Goal: Task Accomplishment & Management: Use online tool/utility

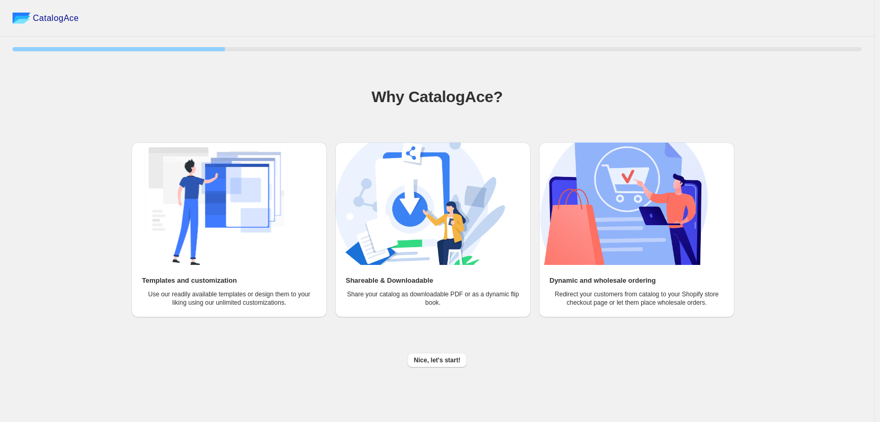
click at [448, 363] on span "Nice, let's start!" at bounding box center [437, 360] width 47 height 8
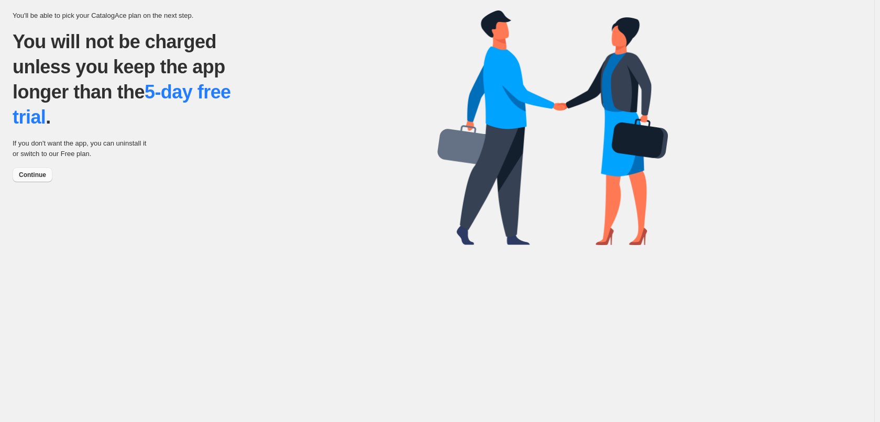
click at [31, 173] on span "Continue" at bounding box center [32, 175] width 27 height 8
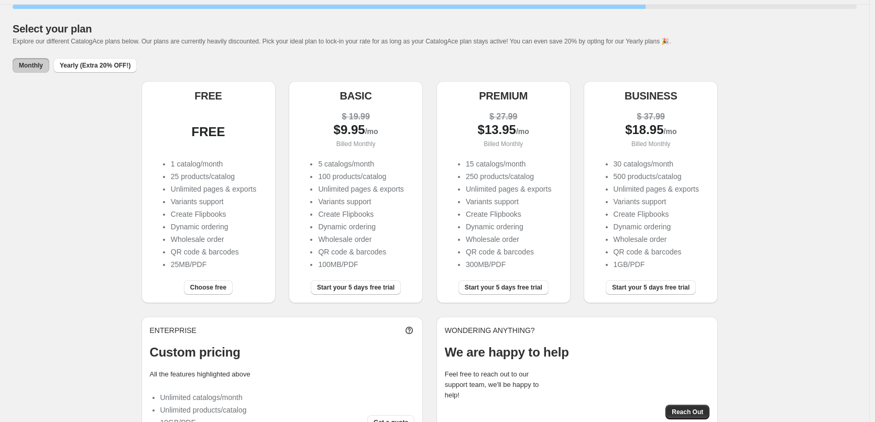
scroll to position [62, 0]
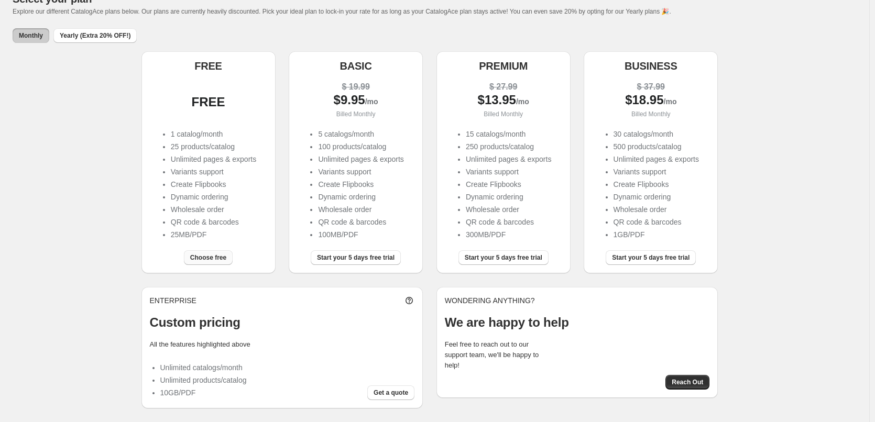
click at [210, 256] on span "Choose free" at bounding box center [208, 258] width 36 height 8
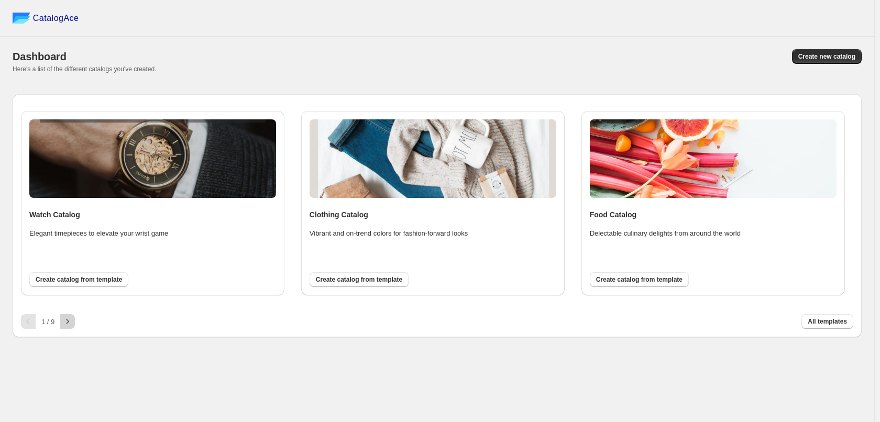
click at [62, 321] on button "button" at bounding box center [67, 321] width 15 height 15
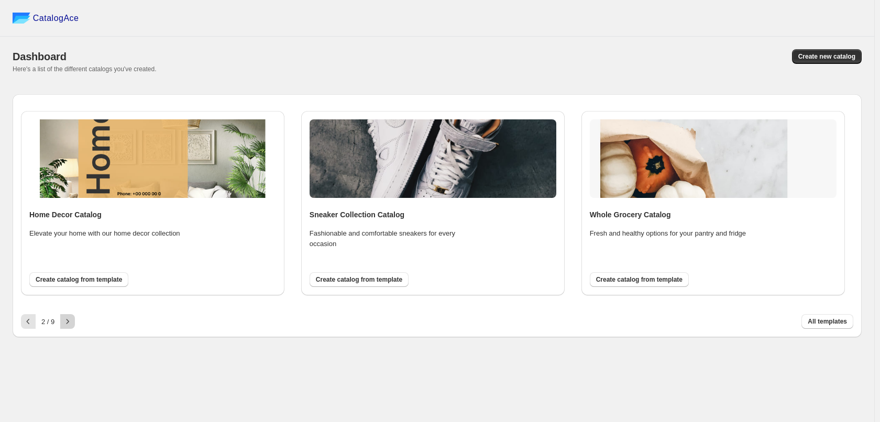
click at [73, 318] on icon "button" at bounding box center [67, 322] width 10 height 10
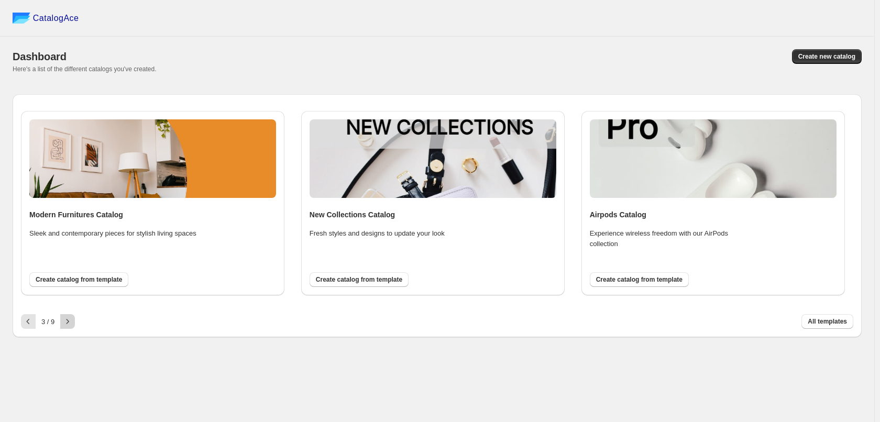
click at [68, 322] on icon "button" at bounding box center [67, 322] width 10 height 10
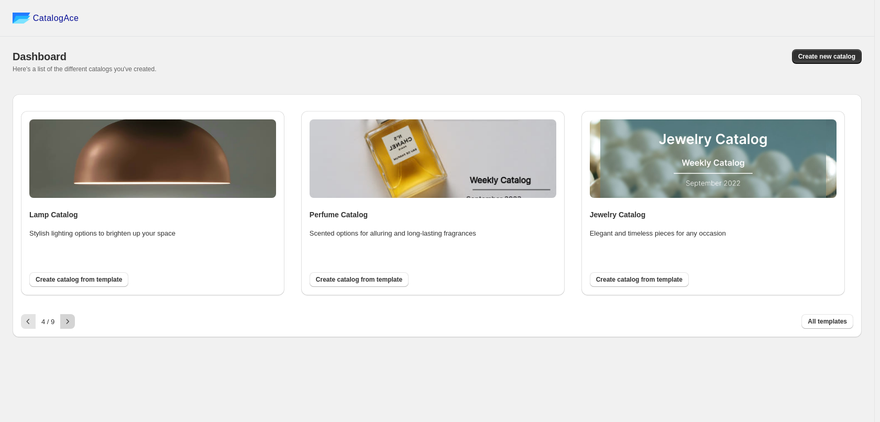
click at [68, 322] on icon "button" at bounding box center [67, 322] width 10 height 10
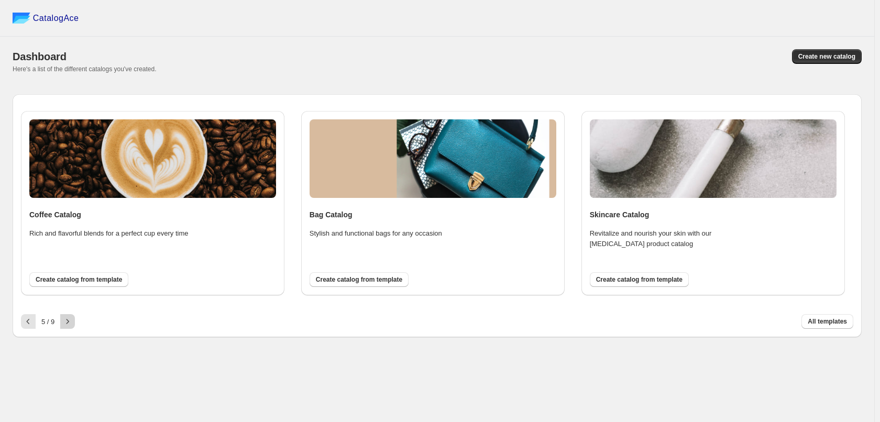
click at [68, 322] on icon "button" at bounding box center [67, 322] width 10 height 10
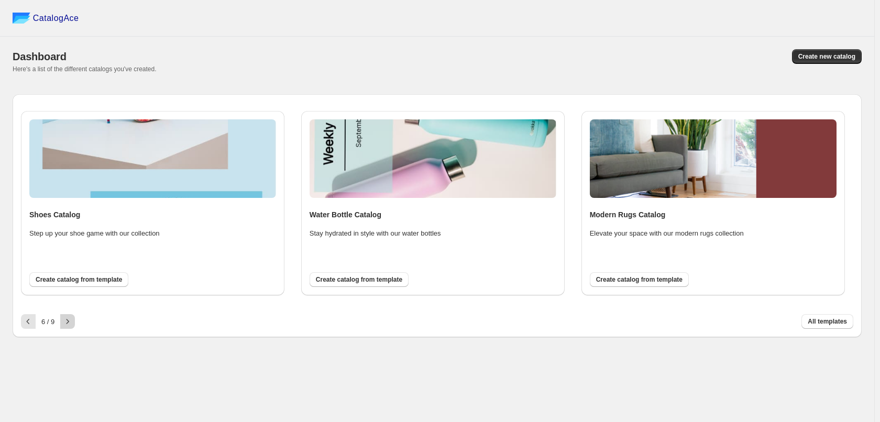
click at [68, 322] on icon "button" at bounding box center [67, 322] width 10 height 10
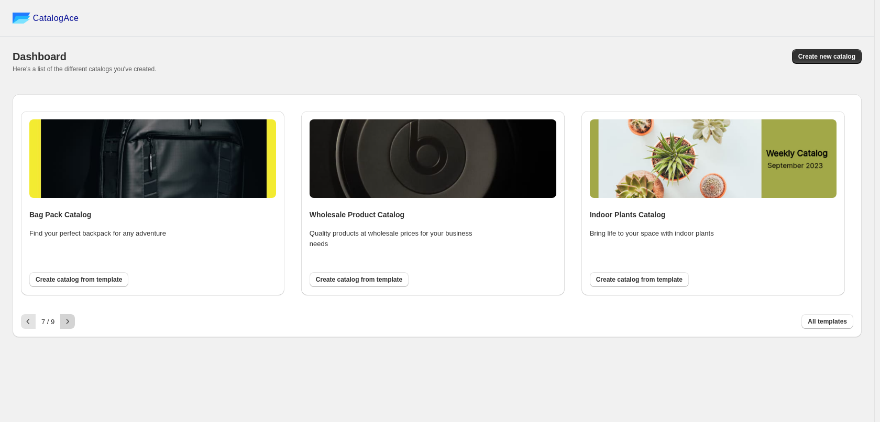
click at [68, 322] on icon "button" at bounding box center [67, 322] width 10 height 10
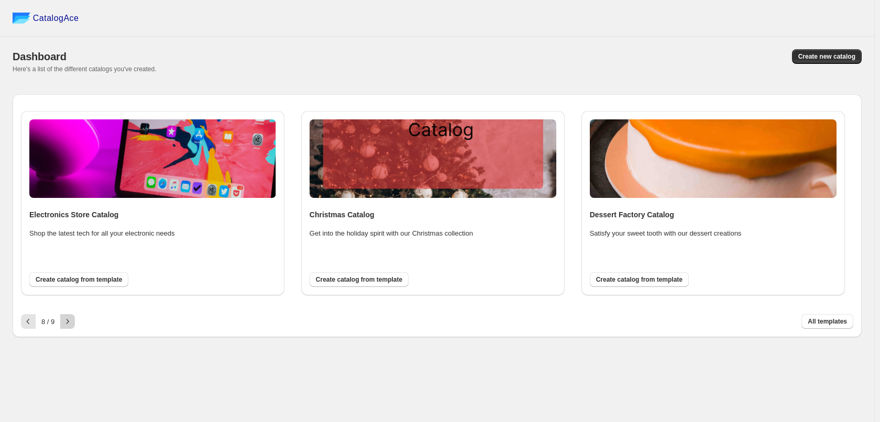
click at [68, 322] on icon "button" at bounding box center [67, 322] width 10 height 10
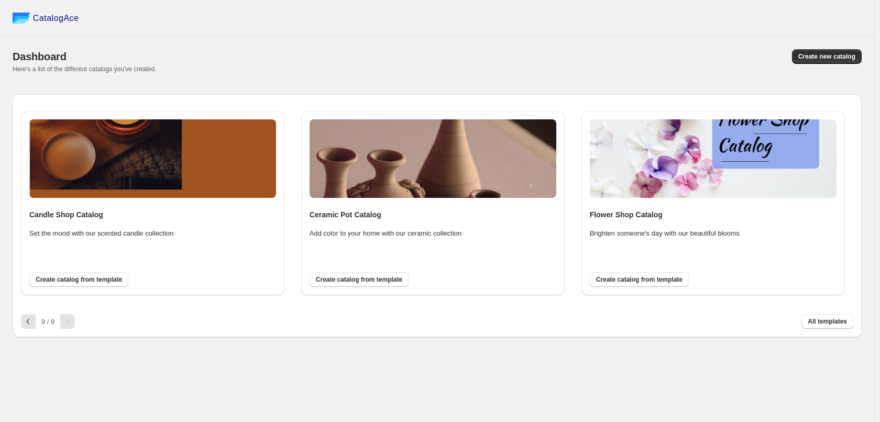
click at [68, 322] on div at bounding box center [67, 321] width 15 height 15
click at [828, 325] on span "All templates" at bounding box center [827, 322] width 39 height 8
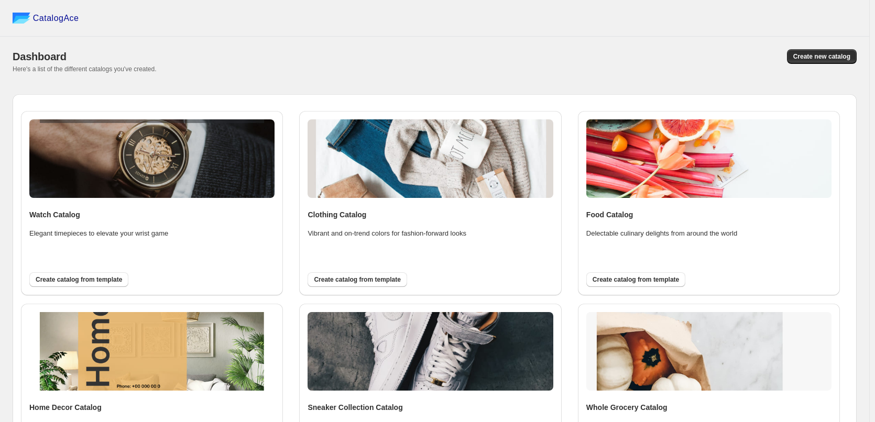
click at [538, 32] on div "CatalogAce" at bounding box center [434, 18] width 869 height 37
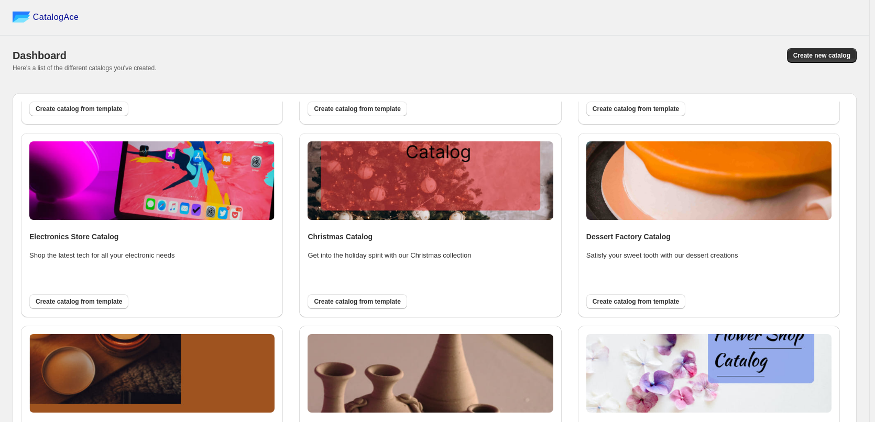
scroll to position [132, 0]
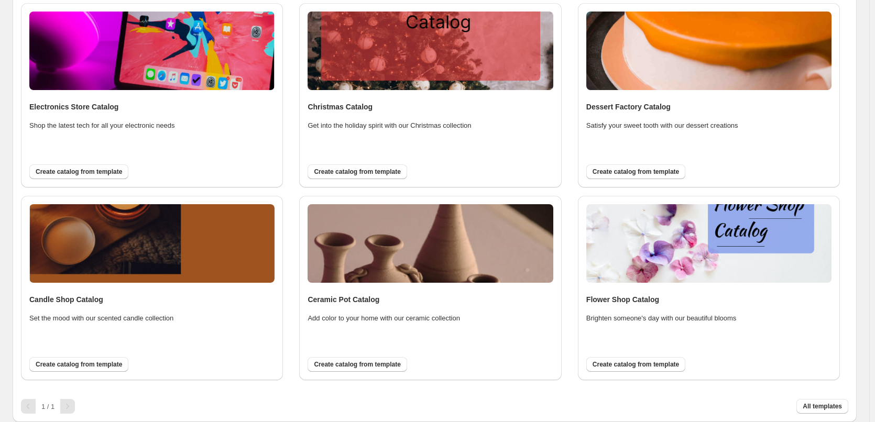
click at [869, 237] on div "Dashboard Create new catalog Here's a list of the different catalogs you've cre…" at bounding box center [434, 164] width 869 height 517
click at [857, 201] on div "Watch Catalog Elegant timepieces to elevate your wrist game Create catalog from…" at bounding box center [435, 192] width 844 height 459
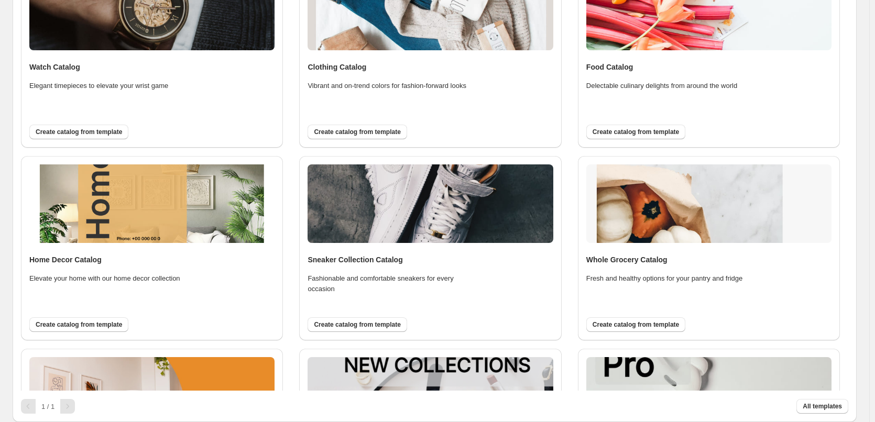
scroll to position [226, 0]
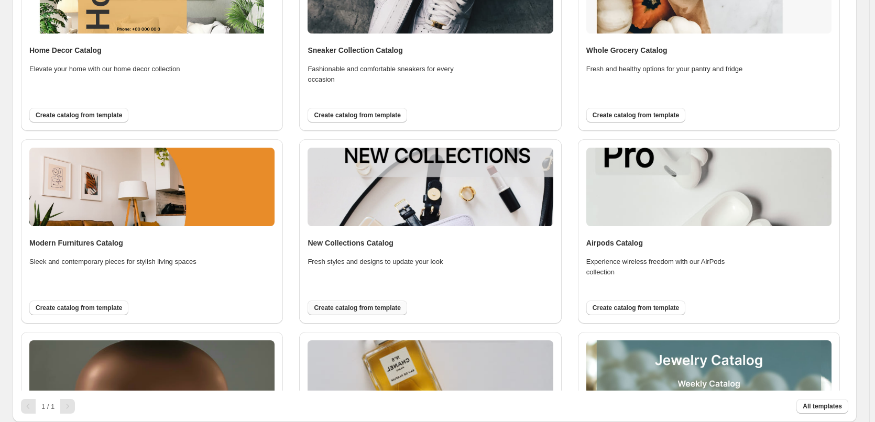
click at [383, 311] on span "Create catalog from template" at bounding box center [357, 308] width 86 height 8
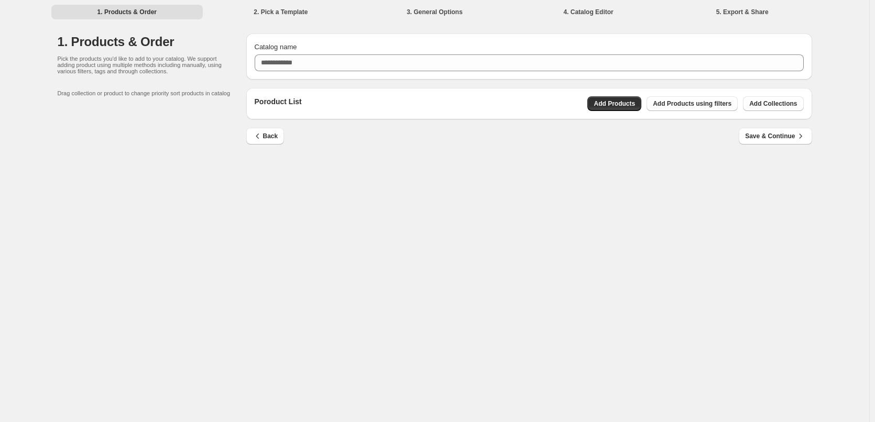
scroll to position [0, 0]
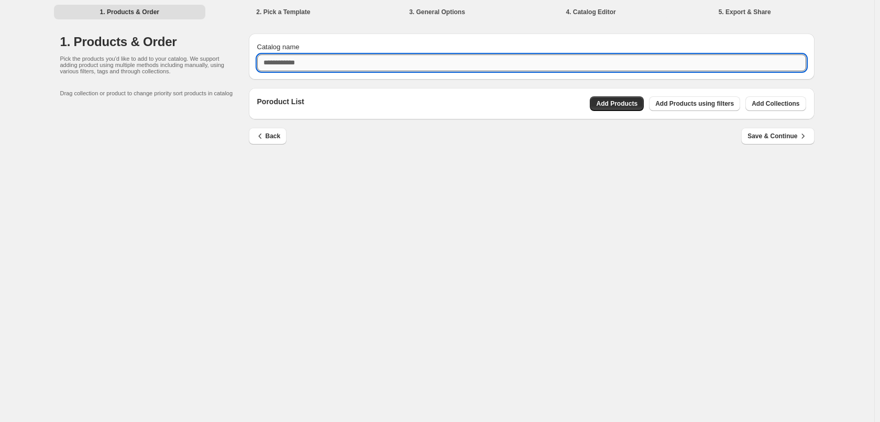
click at [299, 62] on input "Catalog name" at bounding box center [531, 62] width 549 height 17
type input "**********"
click at [796, 100] on span "Add Collections" at bounding box center [776, 104] width 48 height 8
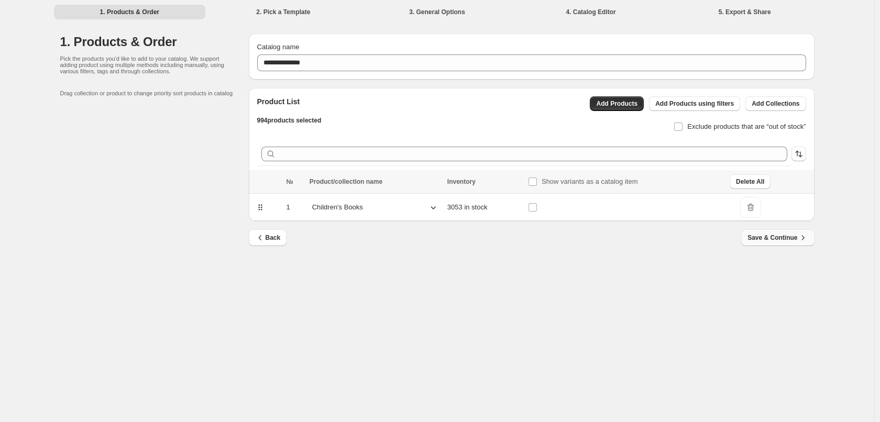
click at [800, 236] on icon "button" at bounding box center [803, 238] width 10 height 10
click at [599, 13] on li "4. Catalog Editor" at bounding box center [591, 11] width 152 height 15
drag, startPoint x: 434, startPoint y: 14, endPoint x: 394, endPoint y: 14, distance: 40.9
click at [428, 14] on li "3. General Options" at bounding box center [438, 11] width 152 height 15
drag, startPoint x: 311, startPoint y: 14, endPoint x: 303, endPoint y: 14, distance: 7.9
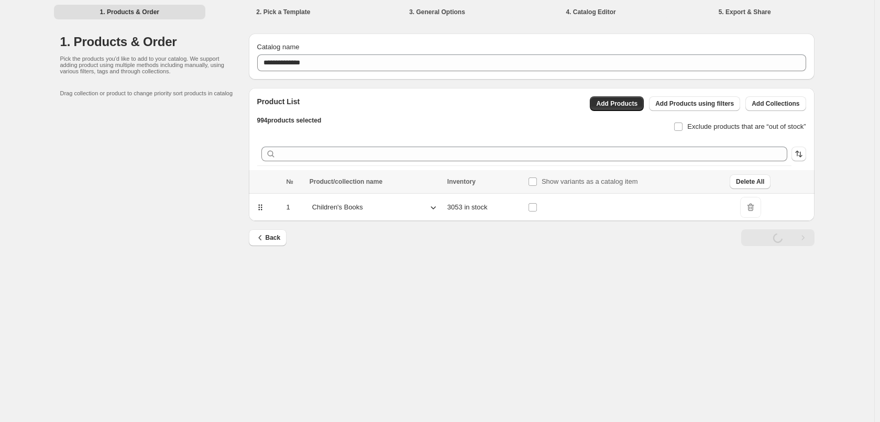
click at [310, 14] on li "2. Pick a Template" at bounding box center [284, 11] width 152 height 15
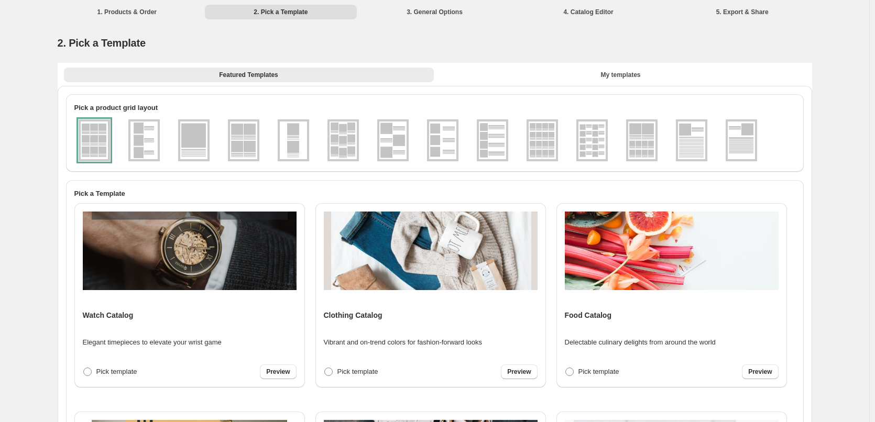
click at [545, 140] on img at bounding box center [542, 141] width 27 height 38
click at [552, 142] on div at bounding box center [542, 140] width 31 height 42
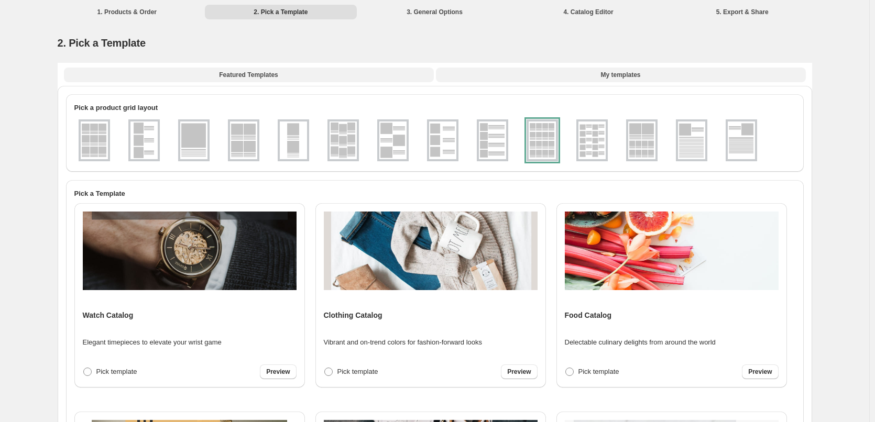
click at [612, 75] on span "My templates" at bounding box center [621, 75] width 40 height 8
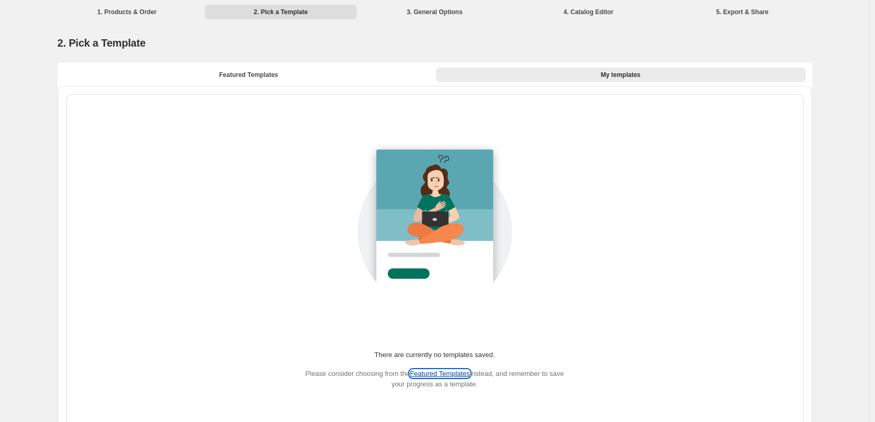
click at [441, 373] on button "Featured Templates" at bounding box center [440, 374] width 60 height 8
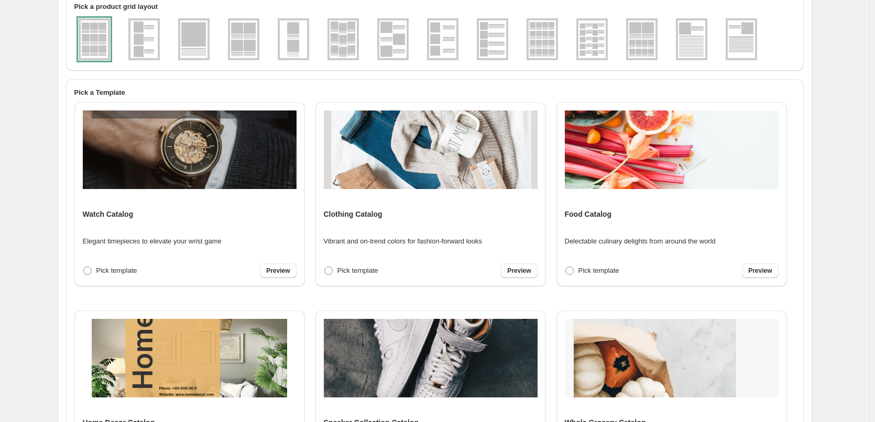
scroll to position [105, 0]
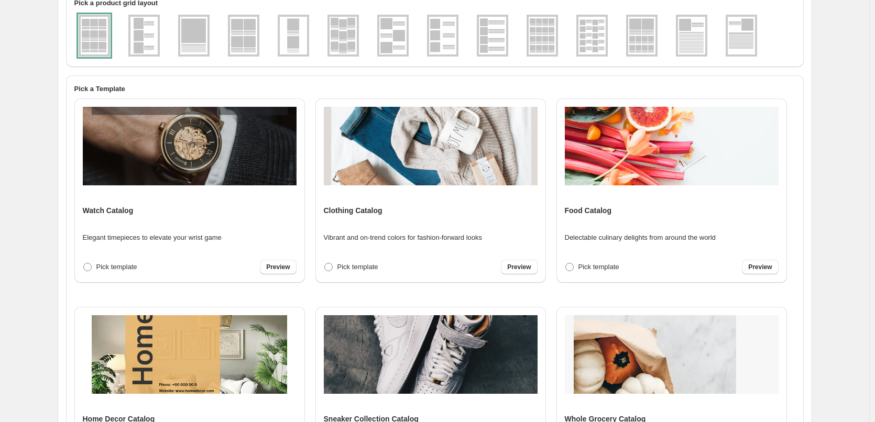
click at [597, 39] on img at bounding box center [592, 36] width 27 height 38
click at [546, 41] on img at bounding box center [542, 36] width 27 height 38
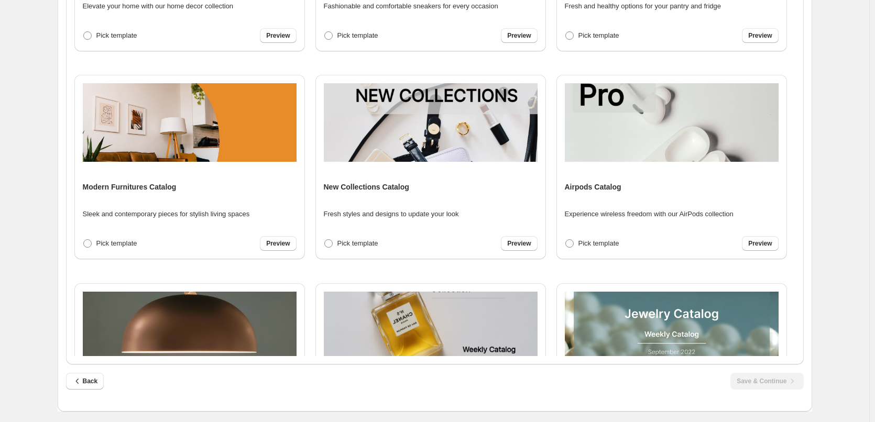
scroll to position [408, 0]
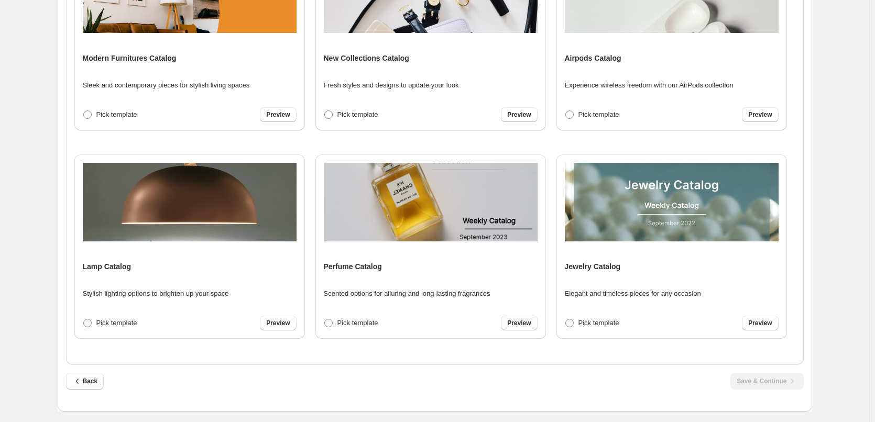
click at [506, 325] on link "Preview" at bounding box center [519, 323] width 36 height 15
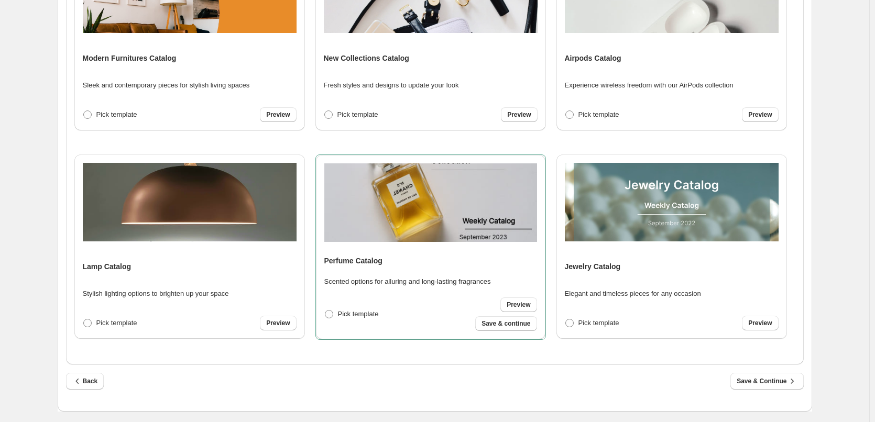
scroll to position [460, 0]
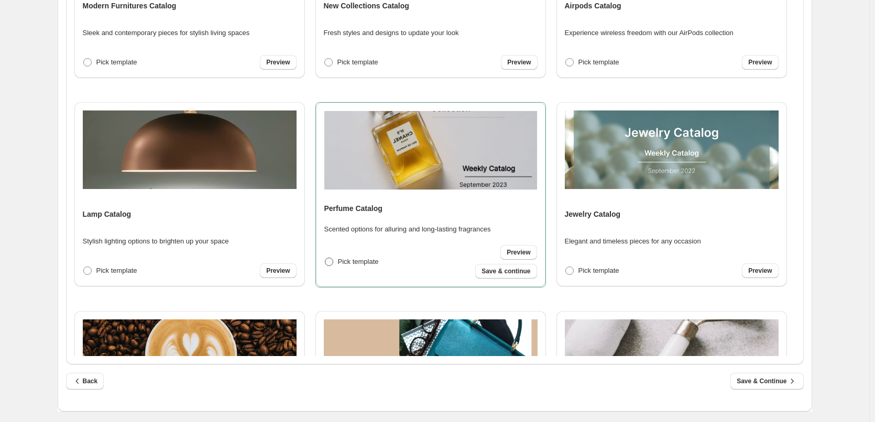
click at [331, 262] on span at bounding box center [329, 262] width 8 height 8
click at [328, 62] on span at bounding box center [328, 62] width 8 height 8
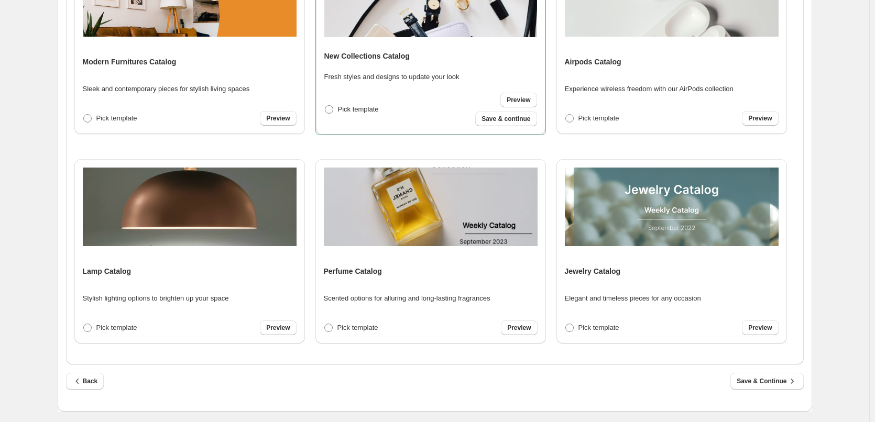
scroll to position [355, 0]
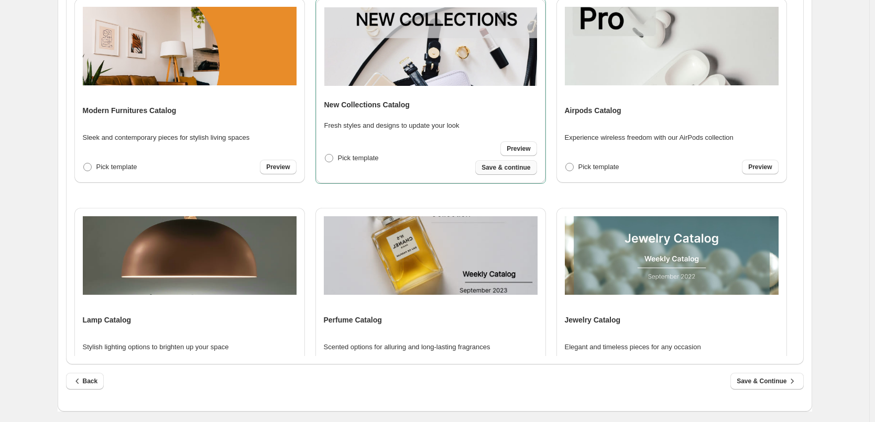
click at [520, 170] on span "Save & continue" at bounding box center [506, 167] width 49 height 8
select select "**********"
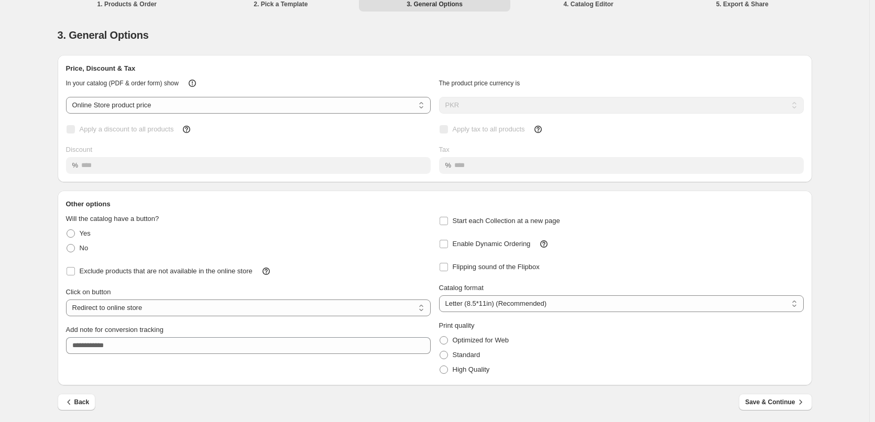
scroll to position [10, 0]
click at [810, 402] on button "Save & Continue" at bounding box center [775, 400] width 73 height 17
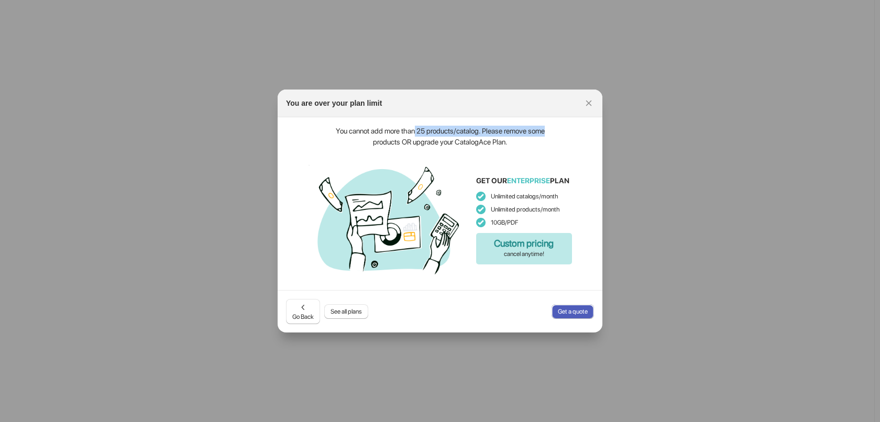
drag, startPoint x: 415, startPoint y: 127, endPoint x: 555, endPoint y: 129, distance: 140.5
click at [555, 129] on section "You cannot add more than 25 products/catalog. Please remove some products OR up…" at bounding box center [440, 203] width 325 height 173
click at [644, 193] on div at bounding box center [440, 211] width 880 height 422
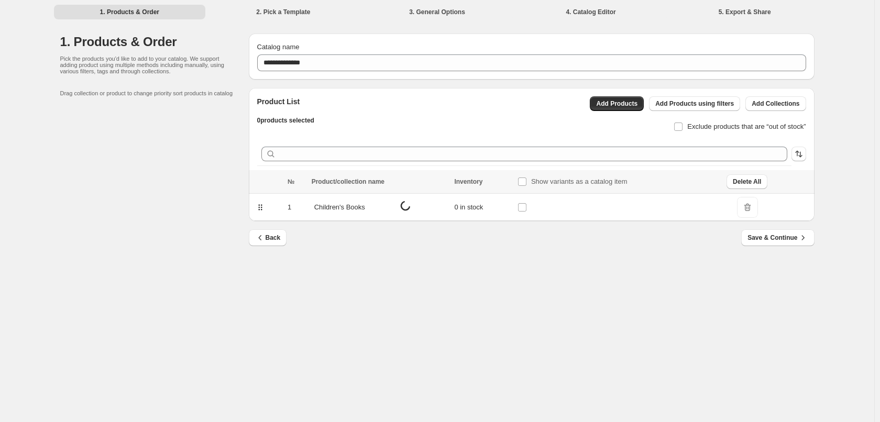
drag, startPoint x: 752, startPoint y: 209, endPoint x: 744, endPoint y: 208, distance: 8.4
click at [750, 209] on span "DeleteIcon" at bounding box center [747, 207] width 21 height 21
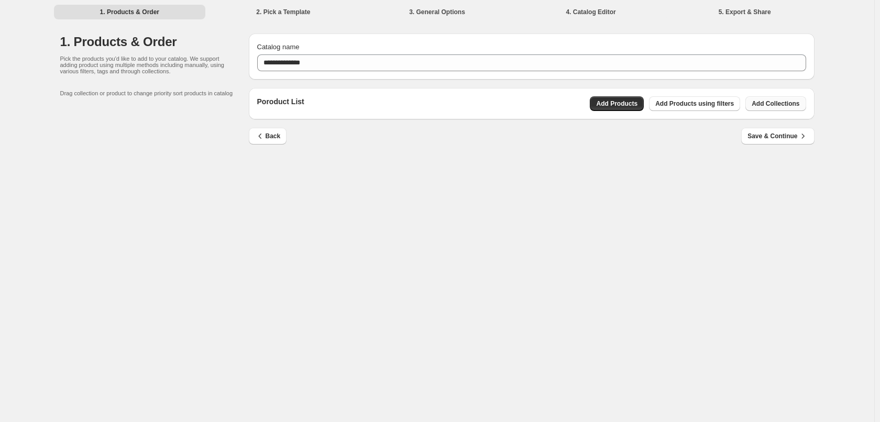
click at [766, 101] on span "Add Collections" at bounding box center [776, 104] width 48 height 8
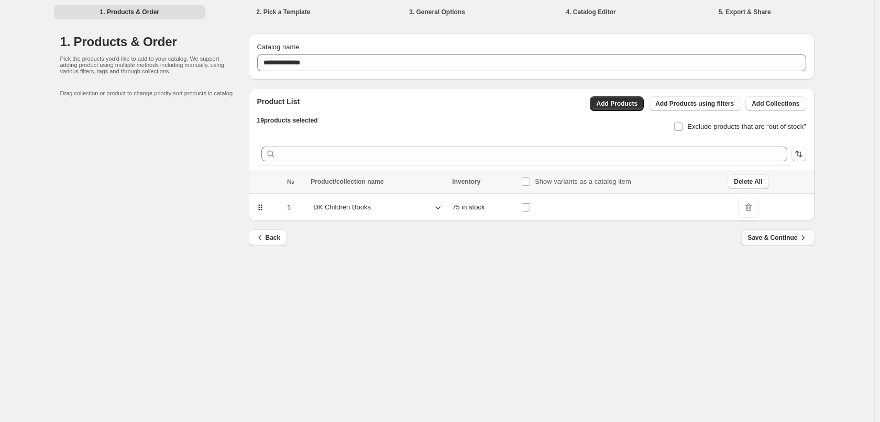
click at [775, 239] on span "Save & Continue" at bounding box center [778, 238] width 60 height 10
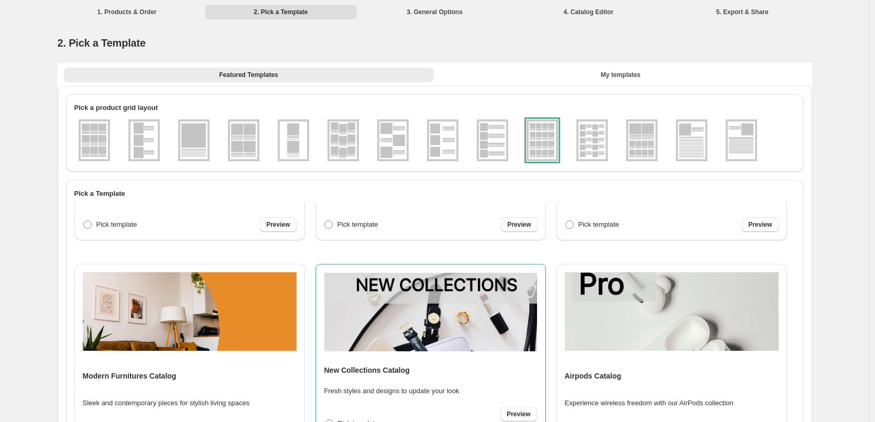
scroll to position [419, 0]
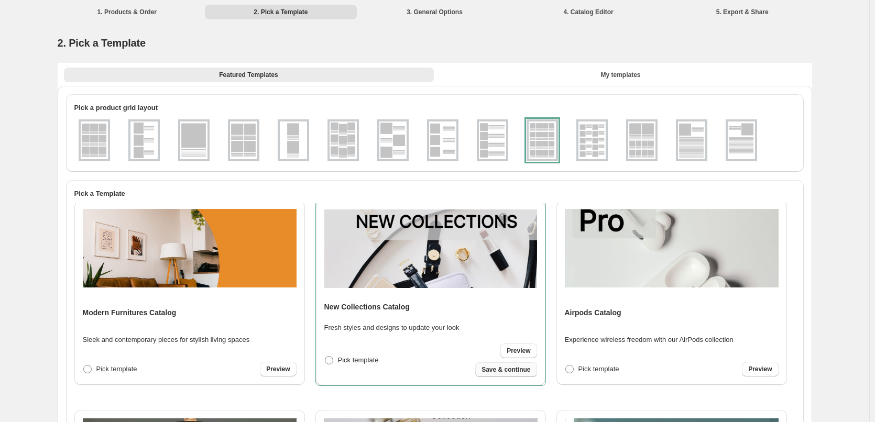
click at [514, 372] on span "Save & continue" at bounding box center [506, 370] width 49 height 8
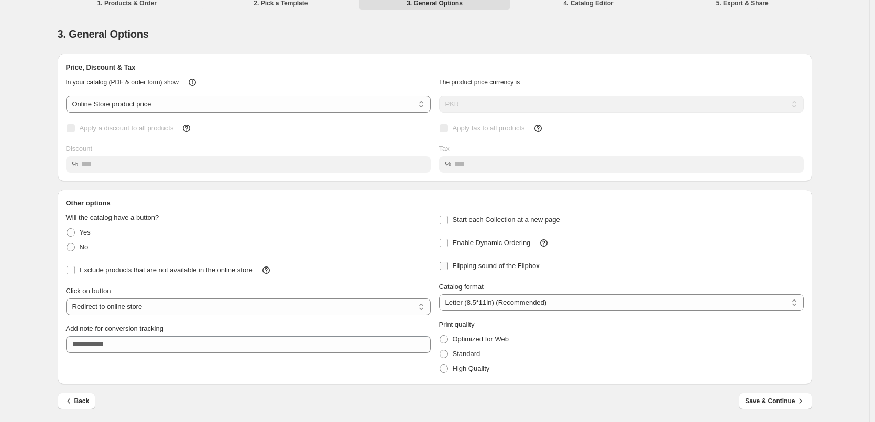
scroll to position [10, 0]
click at [157, 301] on select "**********" at bounding box center [248, 306] width 365 height 17
select select "**********"
click at [68, 298] on select "**********" at bounding box center [248, 306] width 365 height 17
click at [538, 300] on select "**********" at bounding box center [621, 301] width 365 height 17
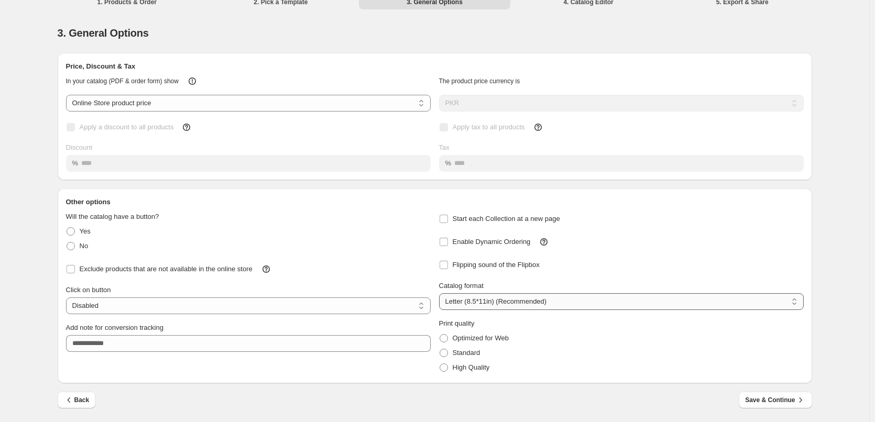
click at [538, 300] on select "**********" at bounding box center [621, 301] width 365 height 17
drag, startPoint x: 540, startPoint y: 297, endPoint x: 540, endPoint y: 302, distance: 5.8
click at [540, 298] on select "**********" at bounding box center [621, 301] width 365 height 17
click at [529, 338] on div "Optimized for Web" at bounding box center [621, 338] width 365 height 15
click at [544, 303] on select "**********" at bounding box center [621, 301] width 365 height 17
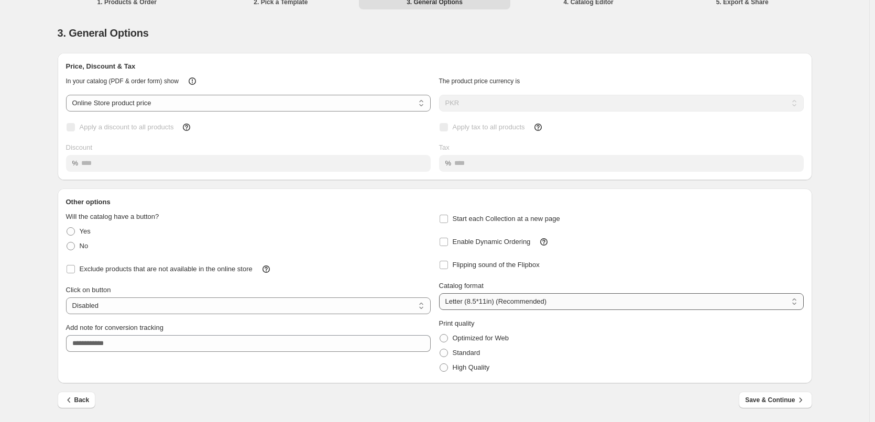
select select "**"
click at [441, 293] on select "**********" at bounding box center [621, 301] width 365 height 17
click at [805, 401] on icon "button" at bounding box center [800, 400] width 10 height 10
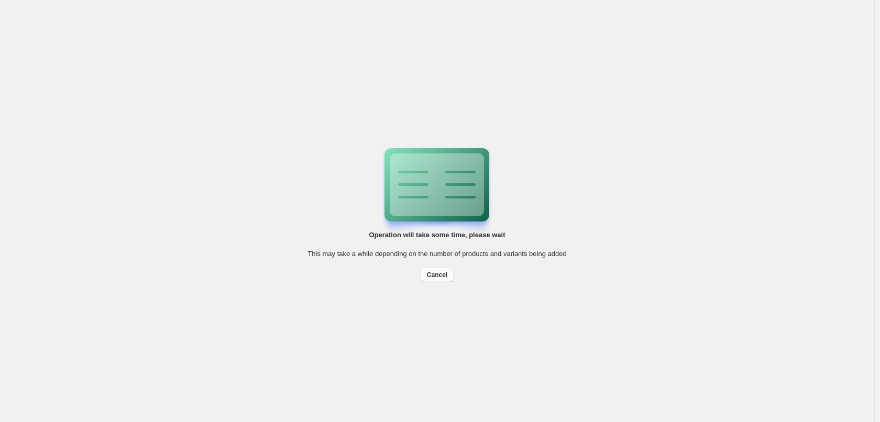
click at [447, 274] on button "Cancel" at bounding box center [437, 275] width 33 height 15
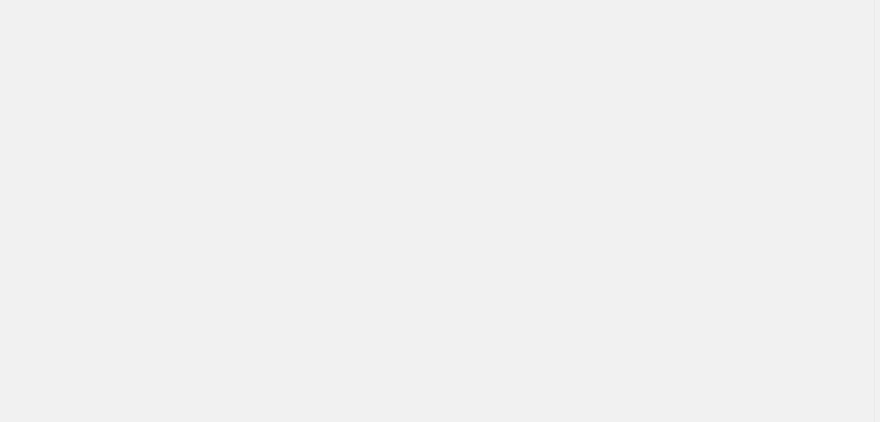
select select "**"
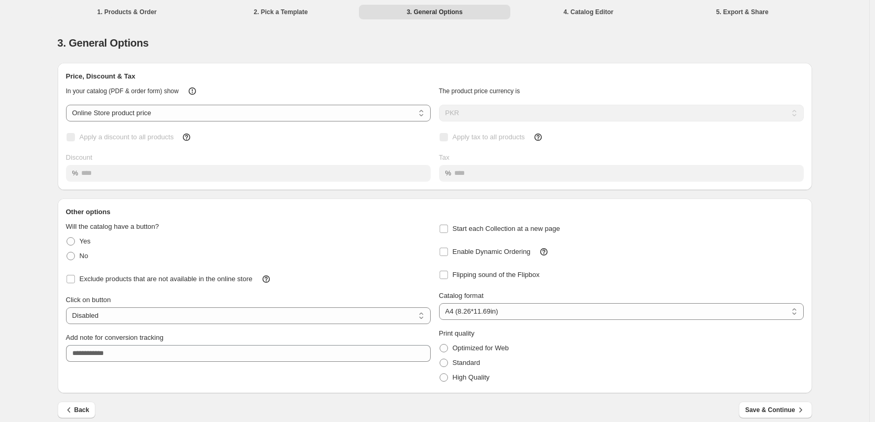
click at [60, 194] on div "**********" at bounding box center [435, 228] width 755 height 331
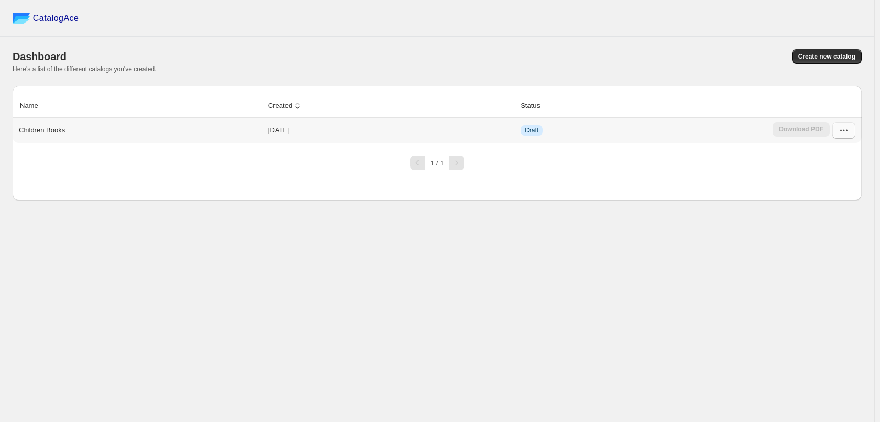
click at [846, 133] on icon "button" at bounding box center [844, 130] width 10 height 10
click at [844, 256] on span "Delete" at bounding box center [842, 261] width 53 height 10
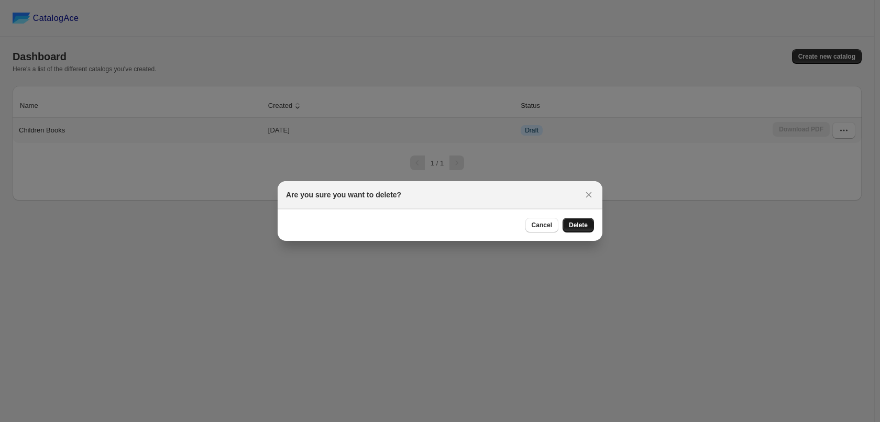
click at [586, 226] on span "Delete" at bounding box center [578, 225] width 19 height 8
